Goal: Task Accomplishment & Management: Use online tool/utility

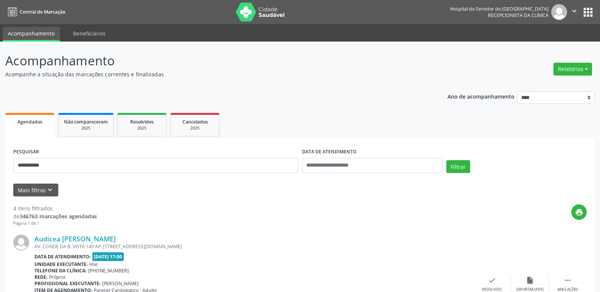
type input "**********"
click at [446, 160] on button "Filtrar" at bounding box center [458, 166] width 24 height 13
click at [586, 65] on button "Relatórios" at bounding box center [572, 69] width 39 height 13
click at [544, 86] on link "Agendamentos" at bounding box center [551, 85] width 81 height 11
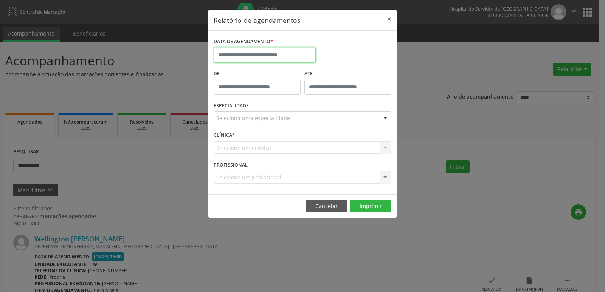
click at [254, 50] on input "text" at bounding box center [265, 55] width 102 height 15
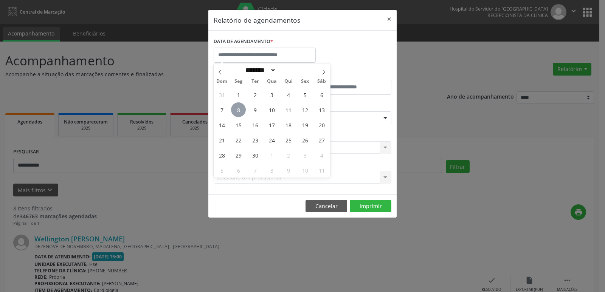
click at [232, 108] on span "8" at bounding box center [238, 110] width 15 height 15
type input "**********"
click at [233, 108] on span "8" at bounding box center [238, 110] width 15 height 15
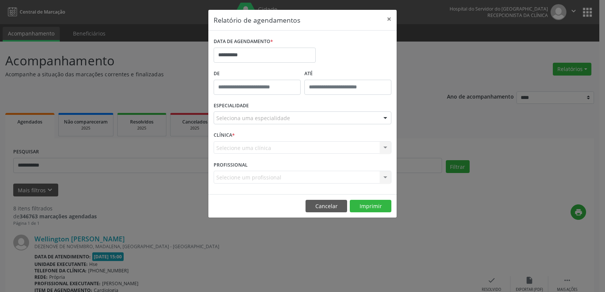
click at [233, 108] on label "ESPECIALIDADE" at bounding box center [231, 106] width 35 height 12
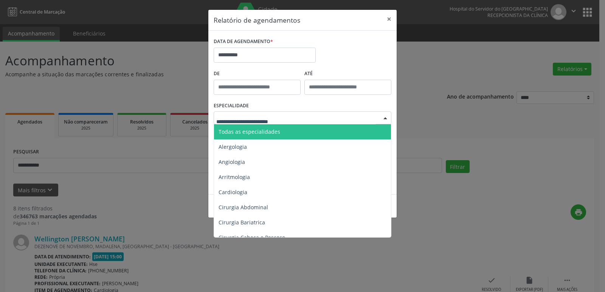
type input "*"
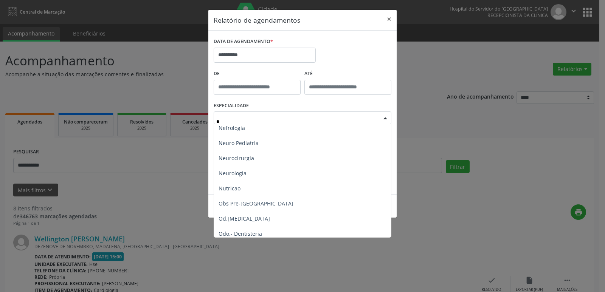
scroll to position [378, 0]
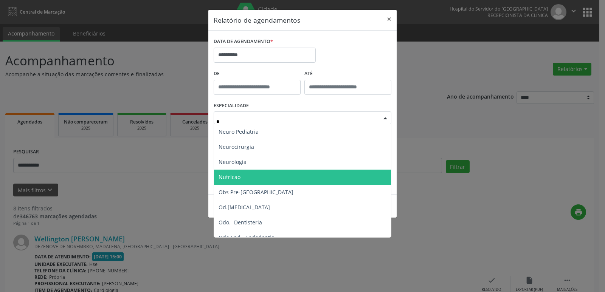
click at [231, 177] on span "Nutricao" at bounding box center [230, 177] width 22 height 7
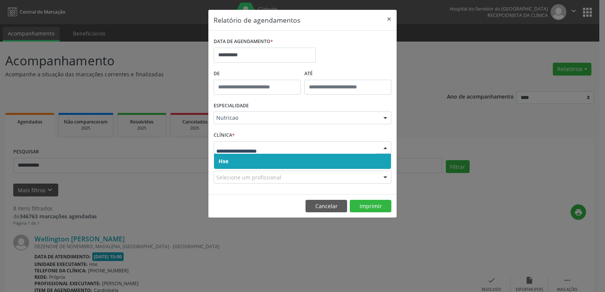
click at [229, 158] on span "Hse" at bounding box center [302, 161] width 177 height 15
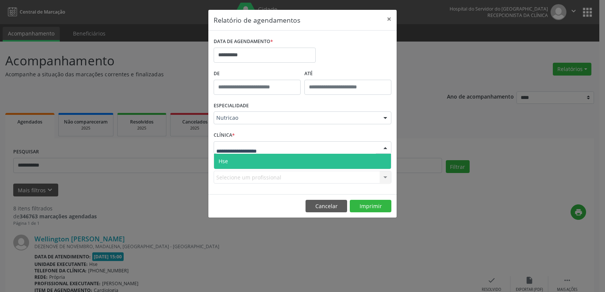
click at [233, 160] on span "Hse" at bounding box center [302, 161] width 177 height 15
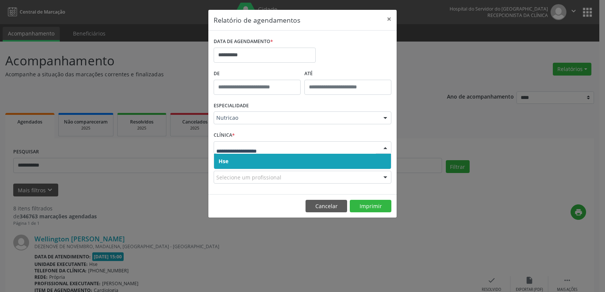
click at [232, 162] on span "Hse" at bounding box center [302, 161] width 177 height 15
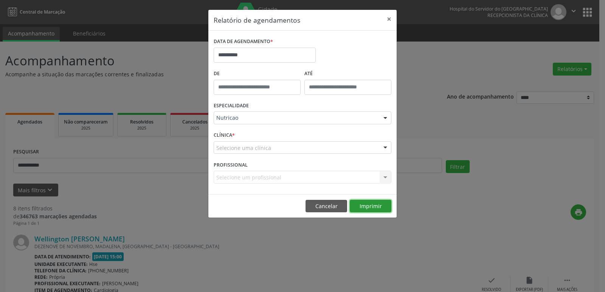
click at [375, 201] on button "Imprimir" at bounding box center [371, 206] width 42 height 13
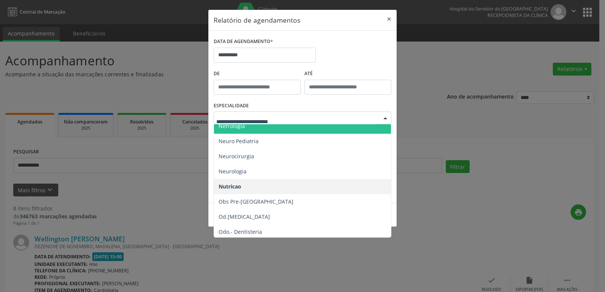
scroll to position [719, 0]
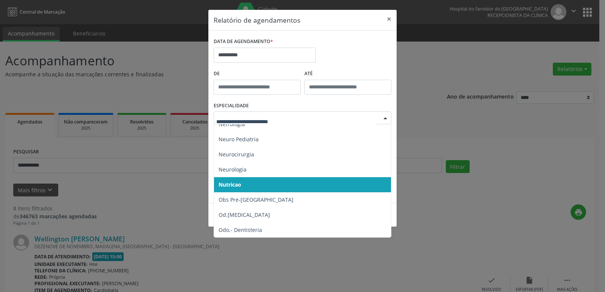
click at [231, 182] on span "Nutricao" at bounding box center [230, 184] width 23 height 7
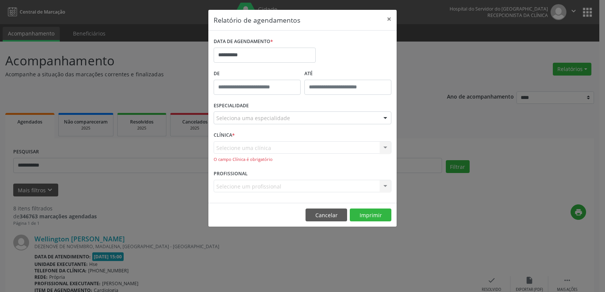
click at [232, 148] on div "Selecione uma clínica Hse Nenhum resultado encontrado para: " " Não há nenhuma …" at bounding box center [303, 152] width 178 height 22
click at [244, 150] on div "Selecione uma clínica Hse Nenhum resultado encontrado para: " " Não há nenhuma …" at bounding box center [303, 152] width 178 height 22
click at [387, 19] on button "×" at bounding box center [389, 19] width 15 height 19
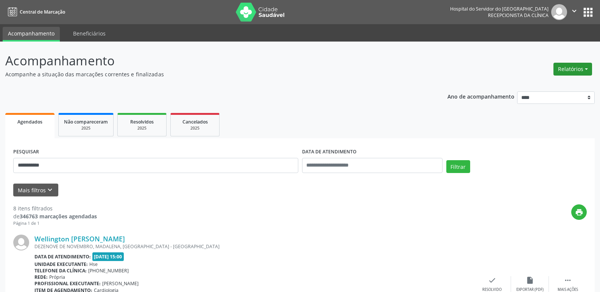
click at [578, 67] on button "Relatórios" at bounding box center [572, 69] width 39 height 13
click at [548, 84] on link "Agendamentos" at bounding box center [551, 85] width 81 height 11
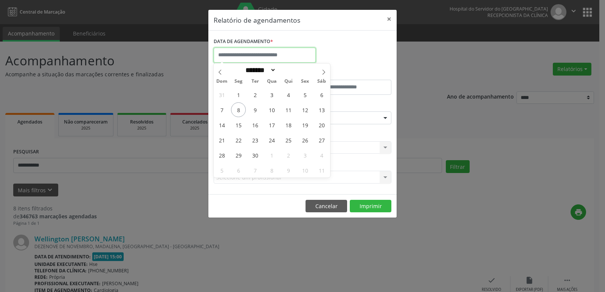
click at [239, 54] on input "text" at bounding box center [265, 55] width 102 height 15
click at [238, 109] on span "8" at bounding box center [238, 110] width 15 height 15
type input "**********"
click at [238, 109] on span "8" at bounding box center [238, 110] width 15 height 15
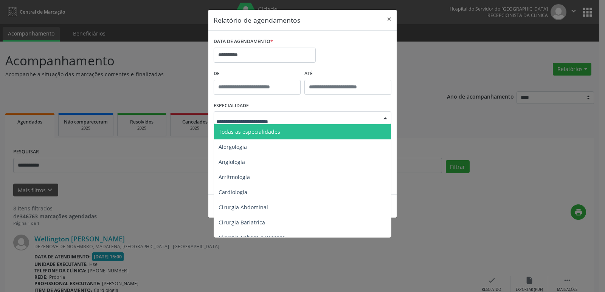
type input "*"
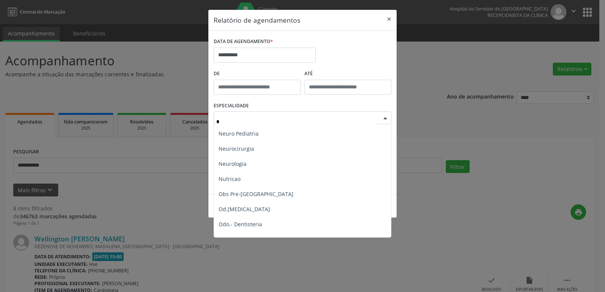
scroll to position [378, 0]
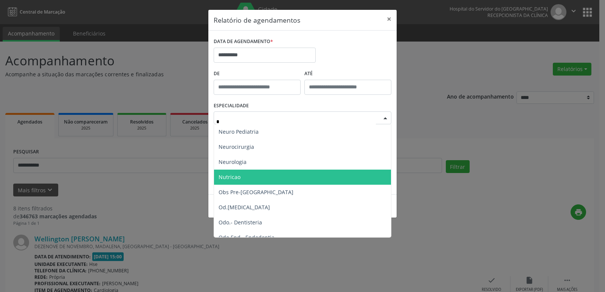
click at [226, 171] on span "Nutricao" at bounding box center [303, 177] width 178 height 15
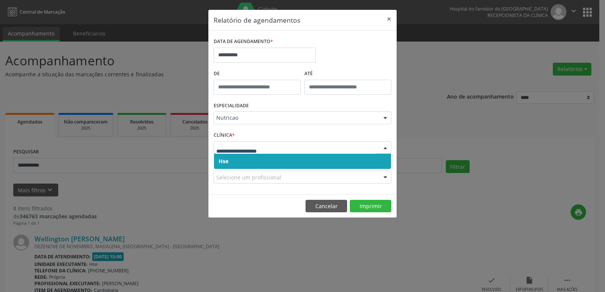
click at [226, 157] on span "Hse" at bounding box center [302, 161] width 177 height 15
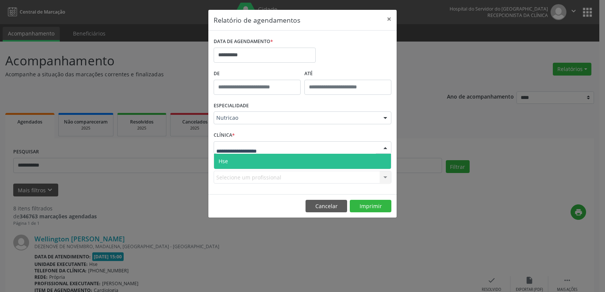
click at [227, 158] on span "Hse" at bounding box center [223, 161] width 9 height 7
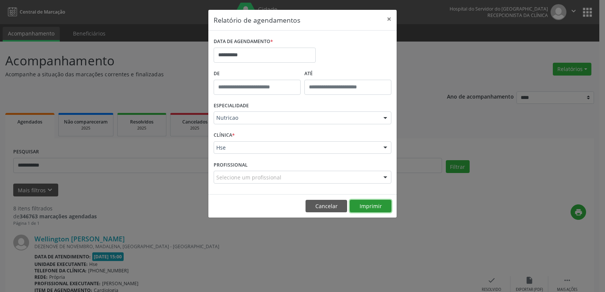
click at [369, 207] on button "Imprimir" at bounding box center [371, 206] width 42 height 13
click at [484, 255] on div "**********" at bounding box center [302, 146] width 605 height 292
click at [392, 18] on button "×" at bounding box center [389, 19] width 15 height 19
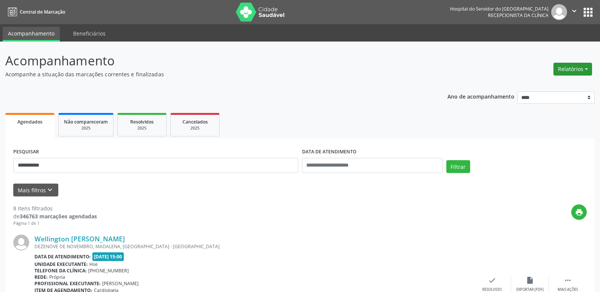
click at [568, 65] on button "Relatórios" at bounding box center [572, 69] width 39 height 13
click at [521, 83] on link "Agendamentos" at bounding box center [551, 85] width 81 height 11
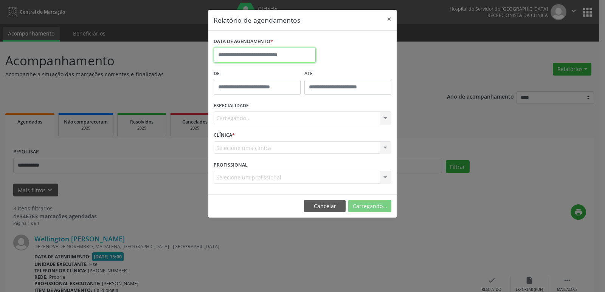
click at [247, 55] on input "text" at bounding box center [265, 55] width 102 height 15
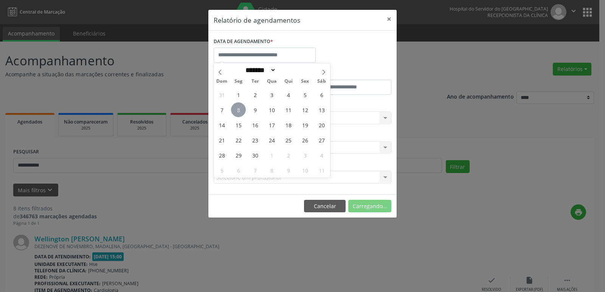
click at [239, 108] on span "8" at bounding box center [238, 110] width 15 height 15
type input "**********"
click at [239, 108] on span "8" at bounding box center [238, 110] width 15 height 15
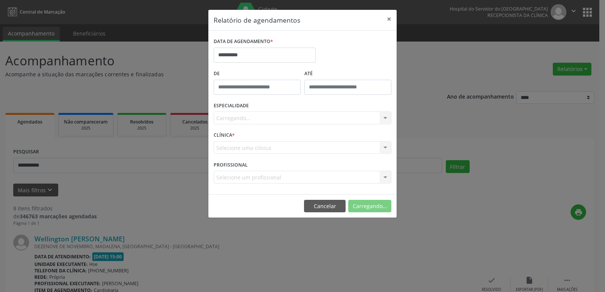
click at [232, 117] on div "Carregando... Todas as especialidades Alergologia Angiologia Arritmologia Cardi…" at bounding box center [303, 118] width 178 height 13
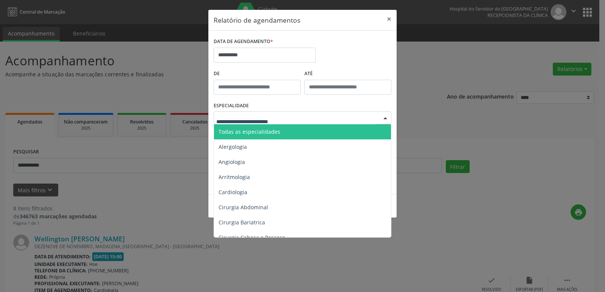
type input "*"
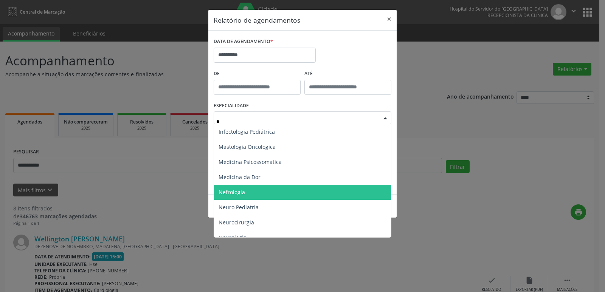
scroll to position [341, 0]
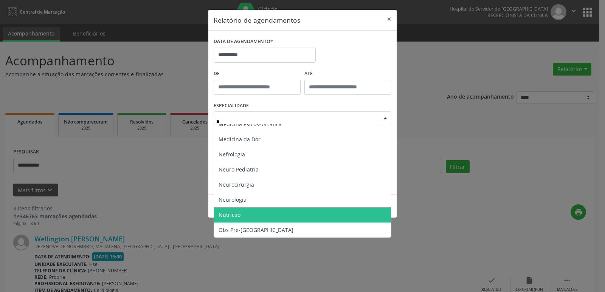
click at [244, 210] on span "Nutricao" at bounding box center [303, 215] width 178 height 15
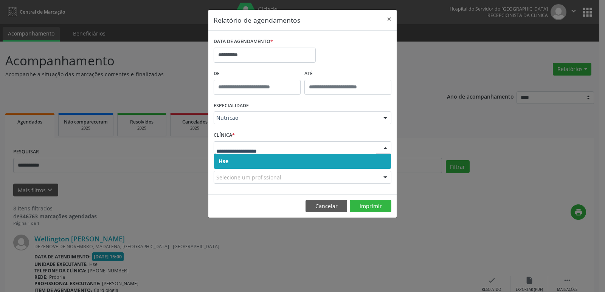
click at [223, 164] on span "Hse" at bounding box center [224, 161] width 10 height 7
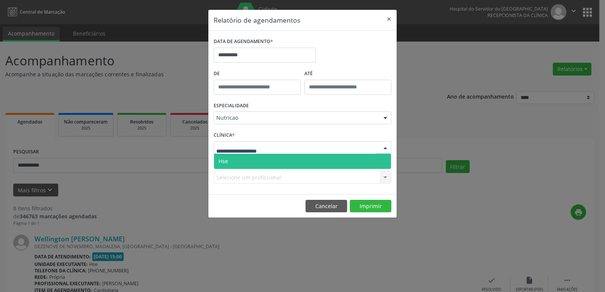
click at [227, 162] on span "Hse" at bounding box center [223, 161] width 9 height 7
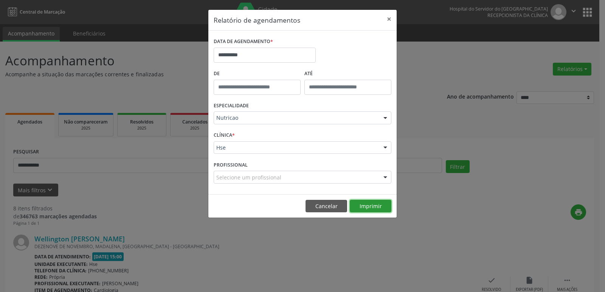
click at [361, 204] on button "Imprimir" at bounding box center [371, 206] width 42 height 13
click at [388, 19] on button "×" at bounding box center [389, 19] width 15 height 19
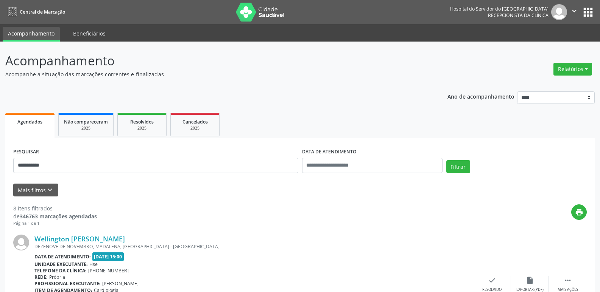
click at [365, 209] on div "print" at bounding box center [342, 216] width 490 height 22
click at [560, 71] on button "Relatórios" at bounding box center [572, 69] width 39 height 13
drag, startPoint x: 109, startPoint y: 160, endPoint x: 79, endPoint y: 161, distance: 29.9
click at [108, 160] on input "**********" at bounding box center [155, 165] width 285 height 15
drag, startPoint x: 79, startPoint y: 161, endPoint x: 311, endPoint y: 105, distance: 238.6
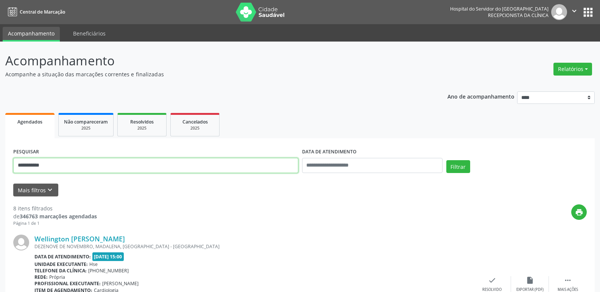
click at [561, 66] on button "Relatórios" at bounding box center [572, 69] width 39 height 13
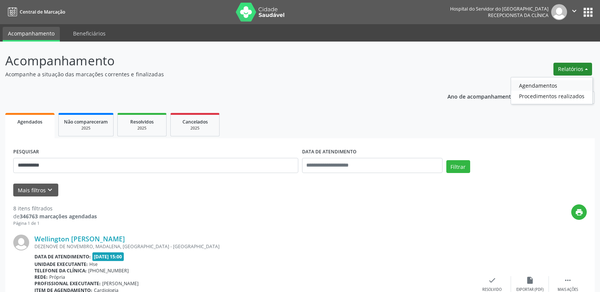
click at [541, 83] on link "Agendamentos" at bounding box center [551, 85] width 81 height 11
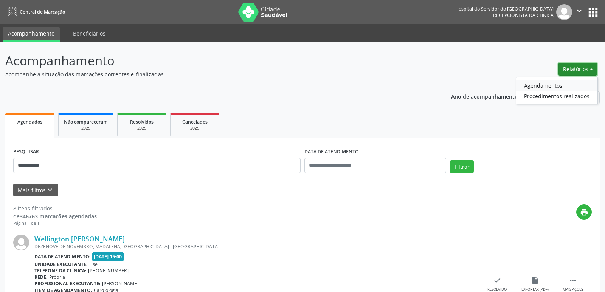
select select "*"
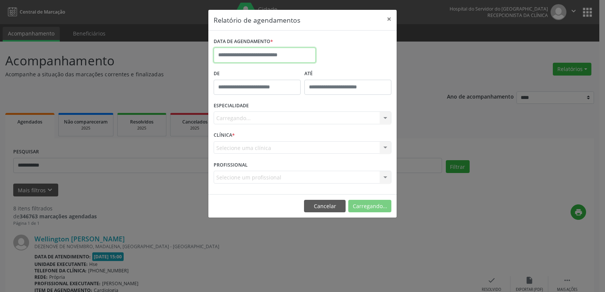
click at [264, 56] on input "text" at bounding box center [265, 55] width 102 height 15
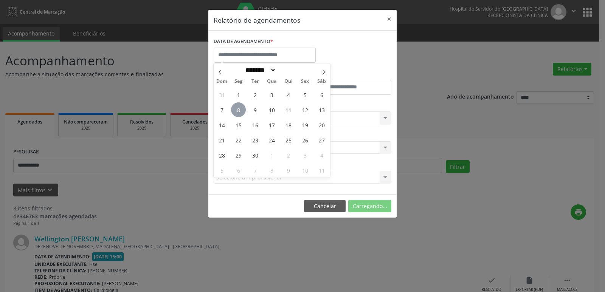
click at [239, 108] on span "8" at bounding box center [238, 110] width 15 height 15
type input "**********"
click at [239, 108] on span "8" at bounding box center [238, 110] width 15 height 15
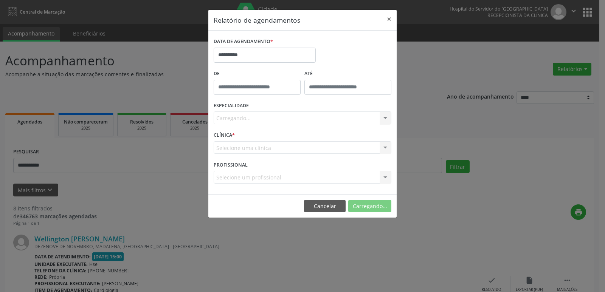
click at [239, 116] on div "Carregando... Todas as especialidades Alergologia Angiologia Arritmologia Cardi…" at bounding box center [303, 118] width 178 height 13
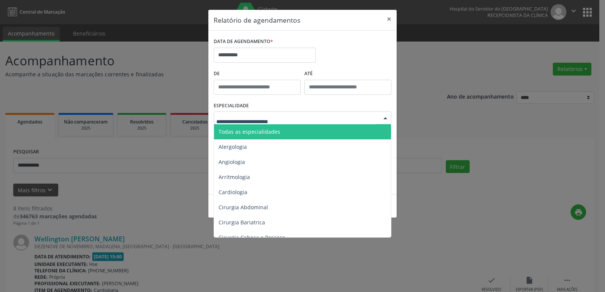
type input "*"
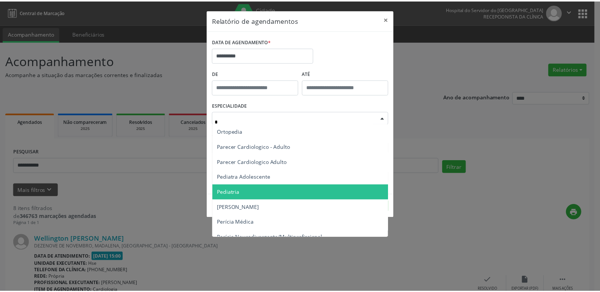
scroll to position [416, 0]
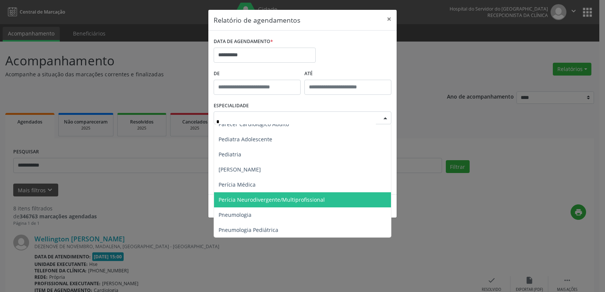
click at [300, 199] on span "Perícia Neurodivergente/Multiprofissional" at bounding box center [272, 199] width 106 height 7
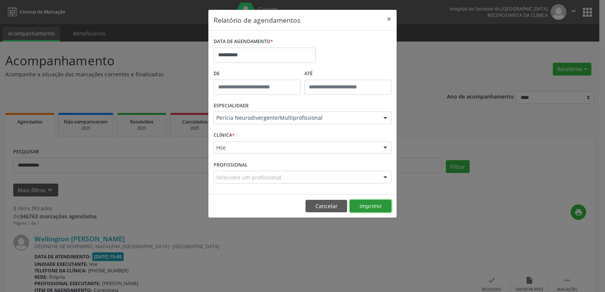
click at [373, 208] on button "Imprimir" at bounding box center [371, 206] width 42 height 13
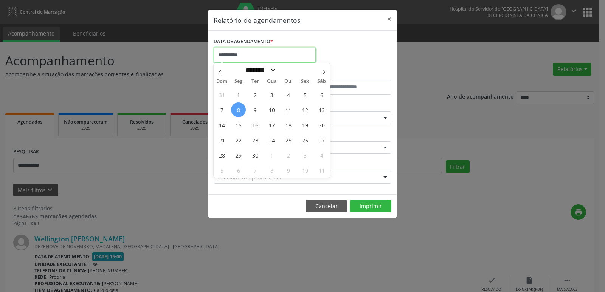
click at [244, 57] on input "**********" at bounding box center [265, 55] width 102 height 15
click at [253, 109] on span "9" at bounding box center [255, 110] width 15 height 15
type input "**********"
click at [253, 109] on span "9" at bounding box center [255, 110] width 15 height 15
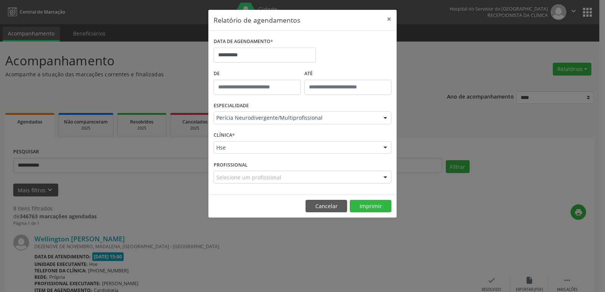
click at [375, 214] on footer "Cancelar Imprimir" at bounding box center [302, 206] width 188 height 24
click at [375, 212] on button "Imprimir" at bounding box center [371, 206] width 42 height 13
drag, startPoint x: 389, startPoint y: 17, endPoint x: 360, endPoint y: 29, distance: 31.2
click at [389, 17] on button "×" at bounding box center [389, 19] width 15 height 19
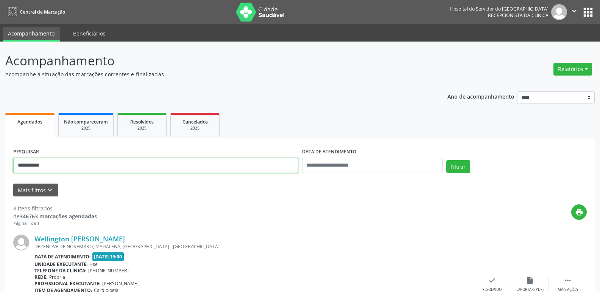
drag, startPoint x: 56, startPoint y: 162, endPoint x: 0, endPoint y: 176, distance: 57.4
click at [85, 165] on input "**********" at bounding box center [155, 165] width 285 height 15
click at [90, 166] on input "**********" at bounding box center [155, 165] width 285 height 15
click at [85, 166] on input "**********" at bounding box center [155, 165] width 285 height 15
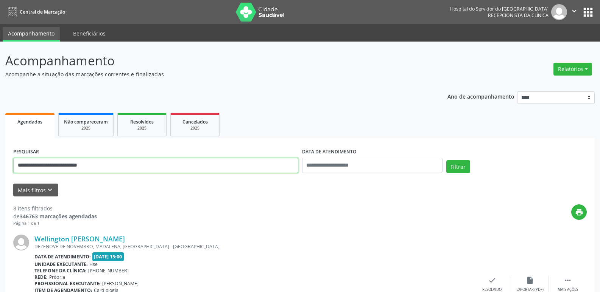
click at [86, 166] on input "**********" at bounding box center [155, 165] width 285 height 15
type input "**********"
click at [458, 169] on button "Filtrar" at bounding box center [458, 166] width 24 height 13
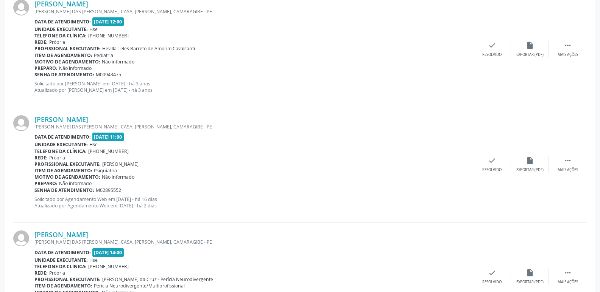
scroll to position [288, 0]
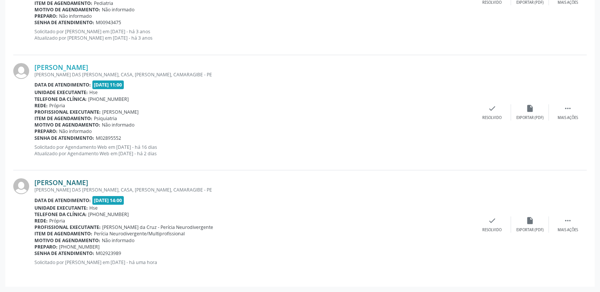
click at [88, 184] on link "[PERSON_NAME]" at bounding box center [61, 183] width 54 height 8
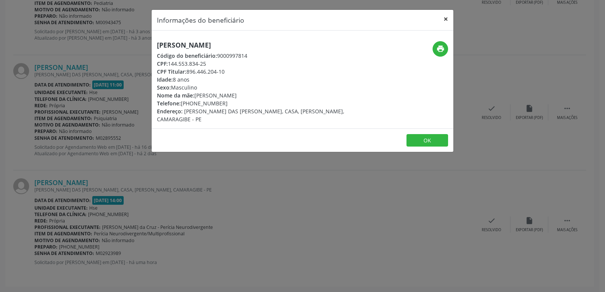
click at [448, 13] on button "×" at bounding box center [445, 19] width 15 height 19
